Goal: Information Seeking & Learning: Learn about a topic

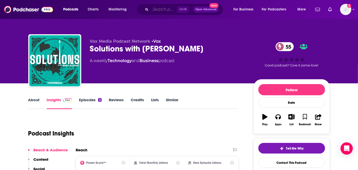
click at [159, 7] on input "Search podcasts, credits, & more..." at bounding box center [164, 9] width 27 height 8
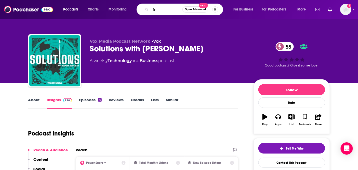
type input "f"
type input "from the ground up"
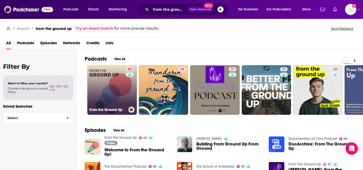
click at [124, 95] on link "59 From the Ground Up" at bounding box center [111, 89] width 49 height 49
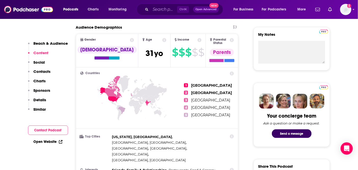
scroll to position [113, 0]
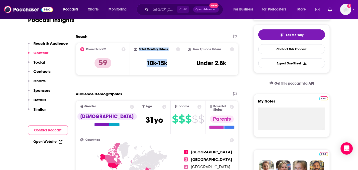
drag, startPoint x: 169, startPoint y: 61, endPoint x: 135, endPoint y: 47, distance: 36.8
click at [135, 47] on div "Total Monthly Listens 10k-15k" at bounding box center [157, 58] width 46 height 23
copy div "Total Monthly Listens 10k-15k"
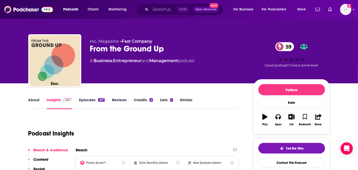
click at [193, 77] on div "Inc. Magazine • Fast Company From the Ground Up 59 A Business , Entrepreneur an…" at bounding box center [168, 59] width 156 height 41
